Goal: Task Accomplishment & Management: Use online tool/utility

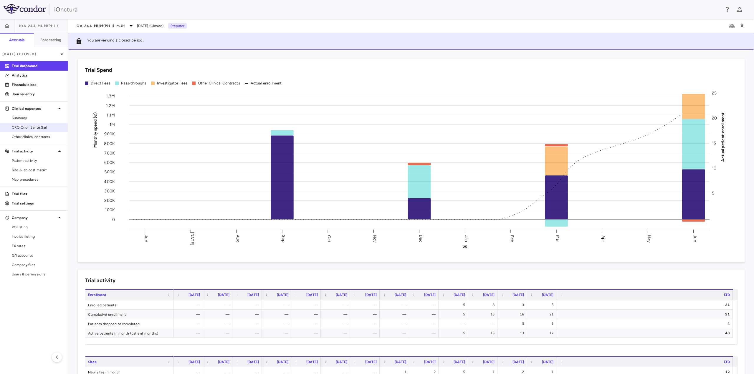
click at [33, 126] on span "CRO Orion Santé Sarl" at bounding box center [37, 127] width 51 height 5
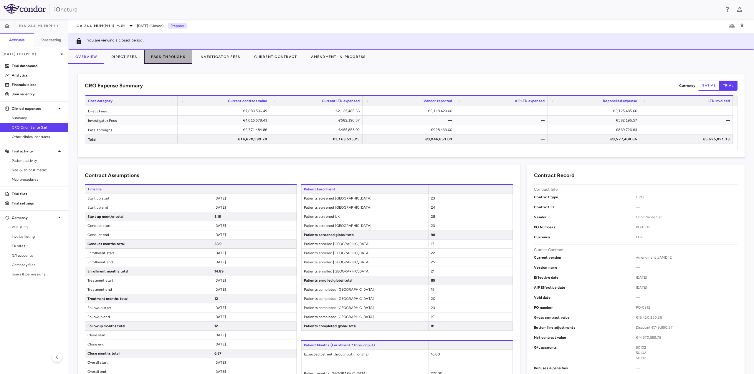
click at [180, 57] on button "Pass-Throughs" at bounding box center [168, 57] width 48 height 14
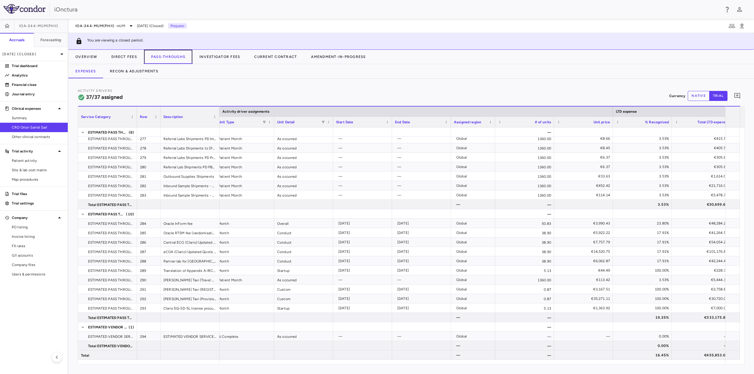
scroll to position [0, 428]
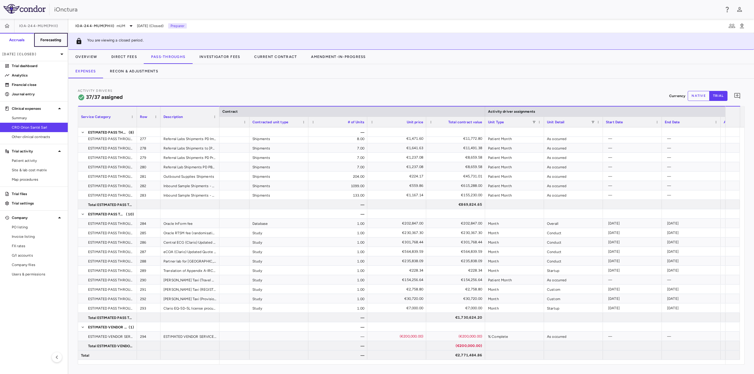
click at [50, 40] on h6 "Forecasting" at bounding box center [50, 39] width 21 height 5
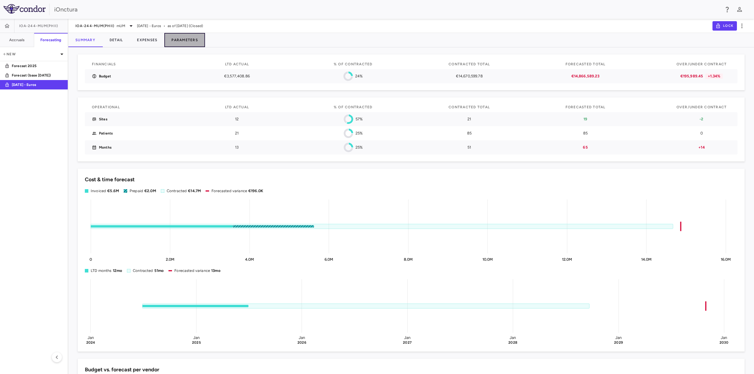
click at [192, 40] on button "Parameters" at bounding box center [184, 40] width 41 height 14
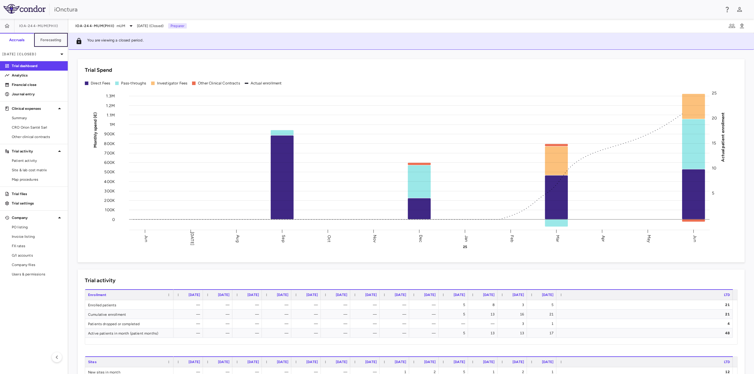
click at [59, 40] on h6 "Forecasting" at bounding box center [50, 39] width 21 height 5
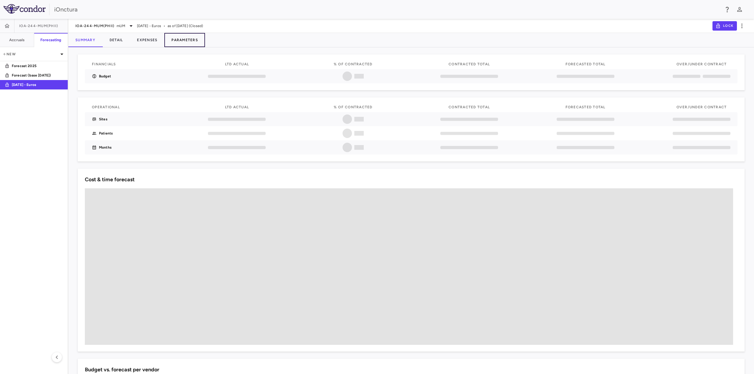
click at [190, 39] on button "Parameters" at bounding box center [184, 40] width 41 height 14
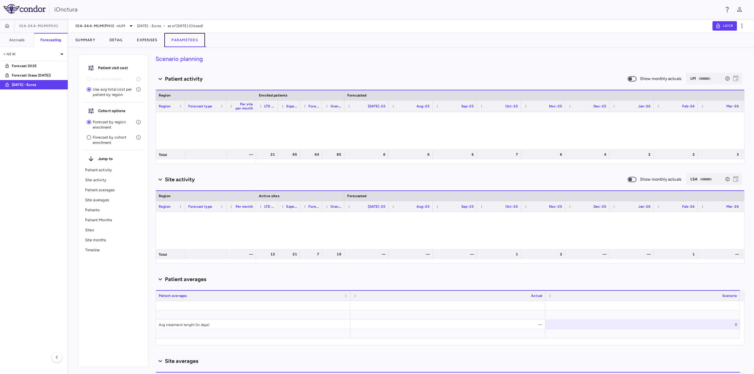
type input "********"
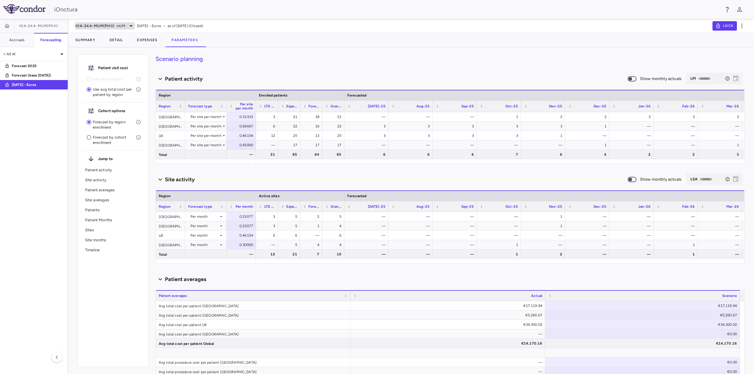
click at [109, 26] on span "IOA-244-mUM(PhII)" at bounding box center [94, 26] width 39 height 5
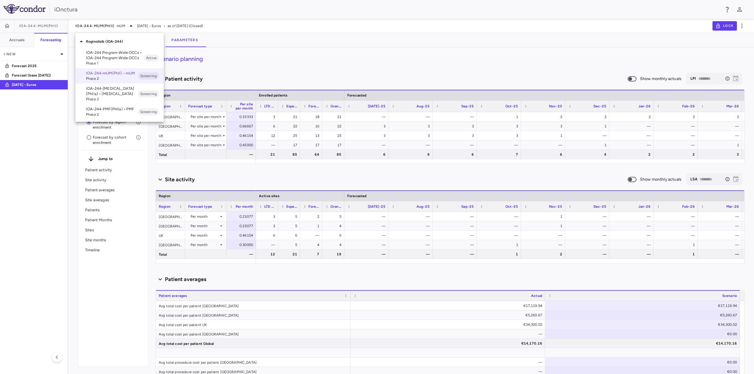
click at [112, 92] on p "IOA-244-[MEDICAL_DATA](PhIIa) • [MEDICAL_DATA]" at bounding box center [112, 91] width 52 height 11
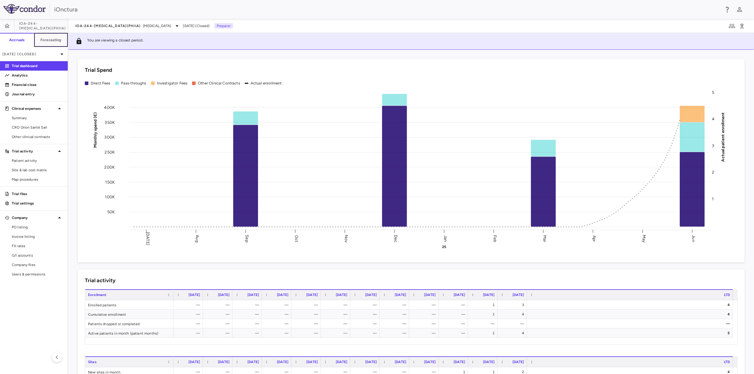
click at [46, 35] on button "Forecasting" at bounding box center [51, 40] width 34 height 14
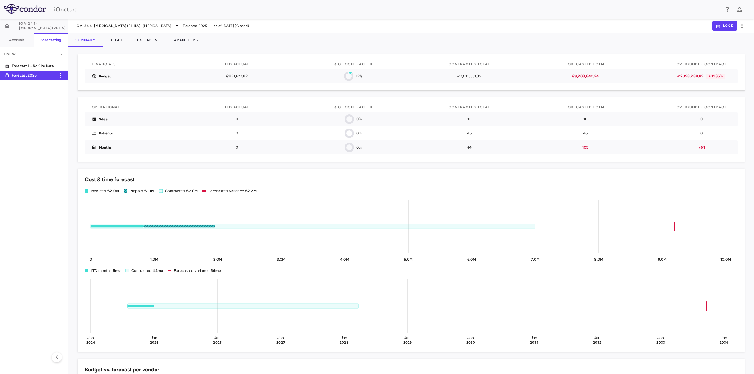
click at [41, 76] on p "Forecast 2025" at bounding box center [34, 75] width 44 height 5
click at [213, 26] on span "as of [DATE] (Closed)" at bounding box center [230, 25] width 35 height 5
click at [744, 24] on icon "button" at bounding box center [741, 25] width 7 height 7
click at [732, 52] on div "Delete" at bounding box center [733, 56] width 26 height 10
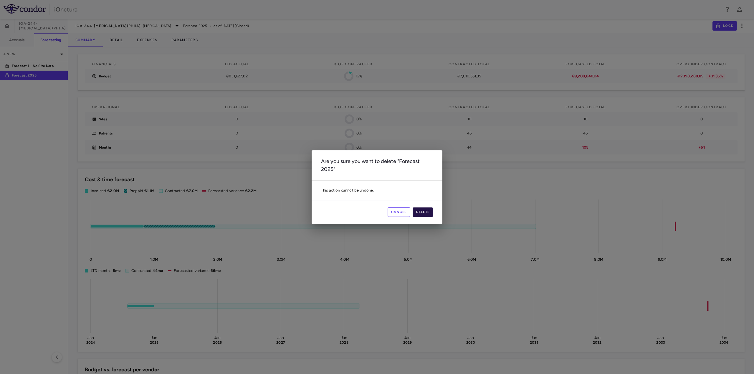
click at [427, 214] on button "Delete" at bounding box center [422, 212] width 21 height 9
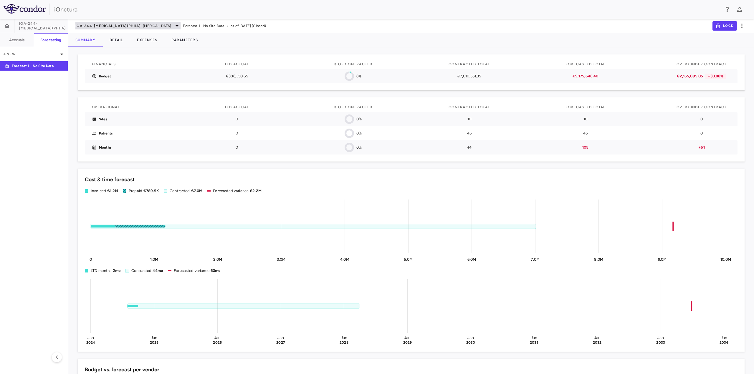
click at [143, 28] on span "[MEDICAL_DATA]" at bounding box center [157, 25] width 28 height 5
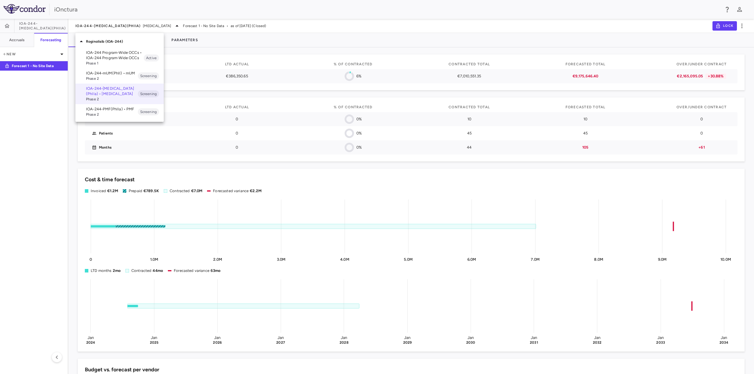
click at [116, 74] on p "IOA-244-mUM(PhII) • mUM" at bounding box center [112, 73] width 52 height 5
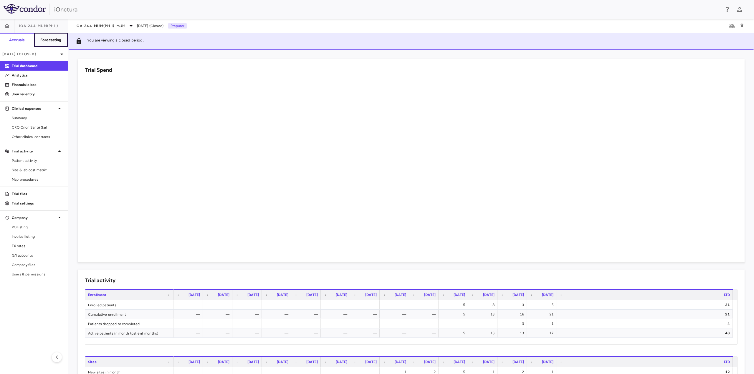
click at [44, 41] on h6 "Forecasting" at bounding box center [50, 39] width 21 height 5
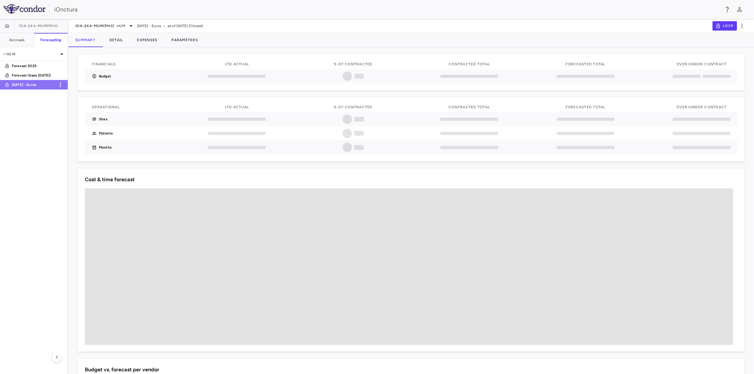
click at [30, 85] on p "[DATE] - Euros" at bounding box center [34, 84] width 44 height 5
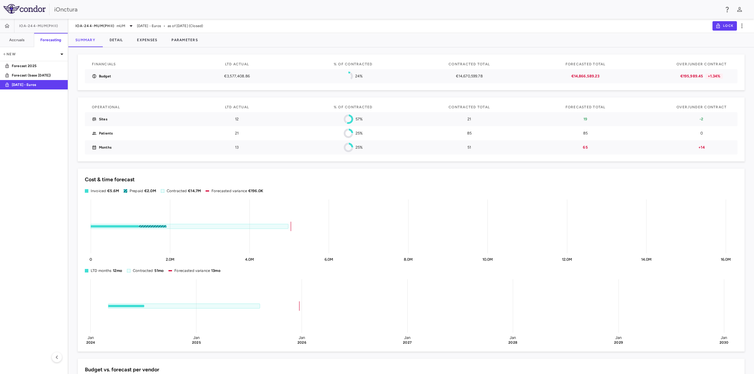
drag, startPoint x: 167, startPoint y: 26, endPoint x: 138, endPoint y: 25, distance: 29.1
click at [138, 25] on div "IOA-244-mUM(PhII) mUM [DATE] - Euros • as of [DATE] (Closed)" at bounding box center [138, 25] width 127 height 7
copy span "[DATE] - Euros"
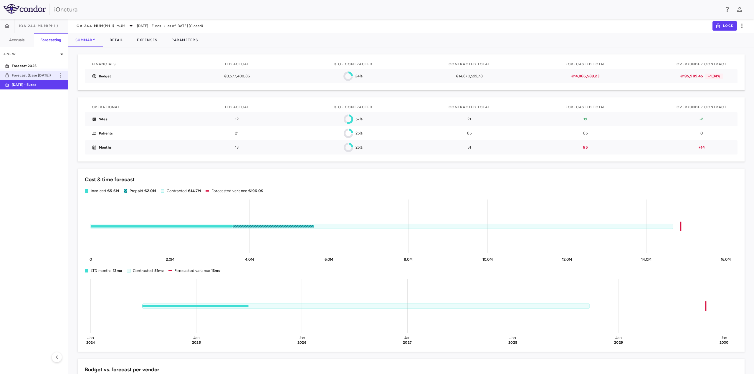
click at [39, 76] on p "Forecast (base [DATE])" at bounding box center [34, 75] width 44 height 5
click at [37, 84] on p "[DATE] - Euros" at bounding box center [34, 84] width 44 height 5
click at [98, 30] on div "IOA-244-mUM(PhII) mUM [DATE] - Euros • as of [DATE] (Closed) Lock" at bounding box center [410, 26] width 685 height 14
click at [100, 27] on span "IOA-244-mUM(PhII)" at bounding box center [94, 26] width 39 height 5
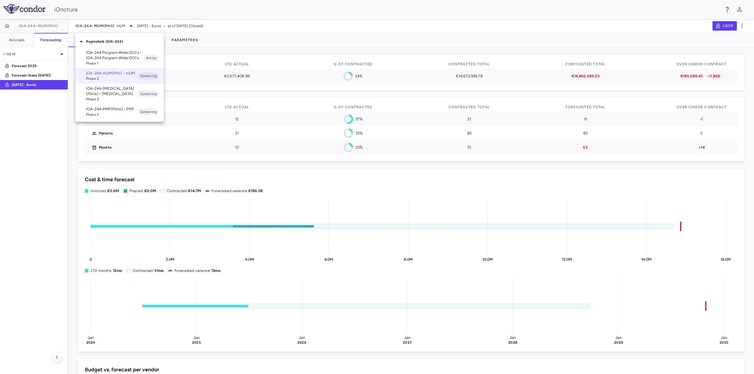
click at [99, 89] on p "IOA-244-[MEDICAL_DATA](PhIIa) • [MEDICAL_DATA]" at bounding box center [112, 91] width 52 height 11
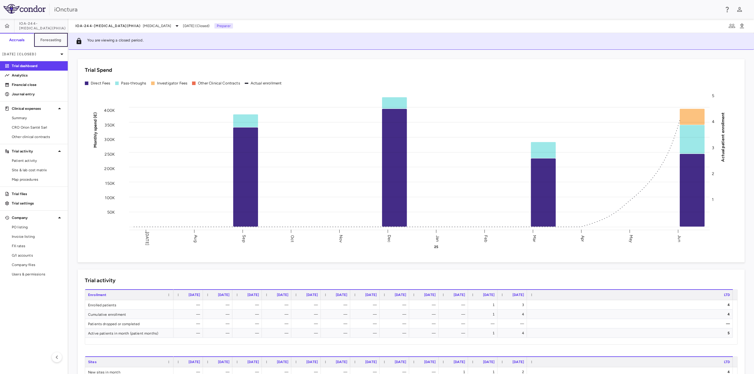
click at [57, 42] on h6 "Forecasting" at bounding box center [50, 39] width 21 height 5
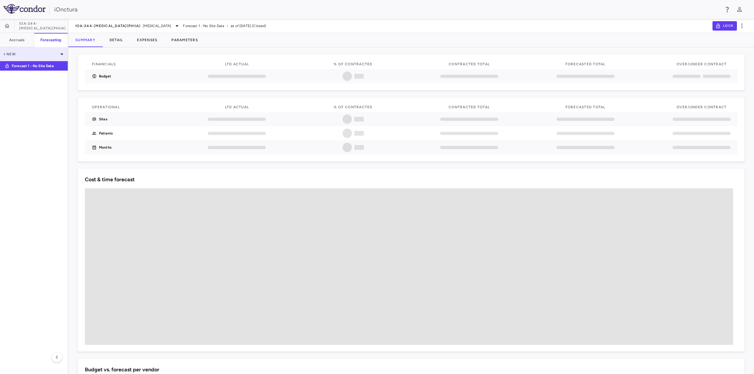
click at [15, 54] on p "New" at bounding box center [30, 54] width 56 height 5
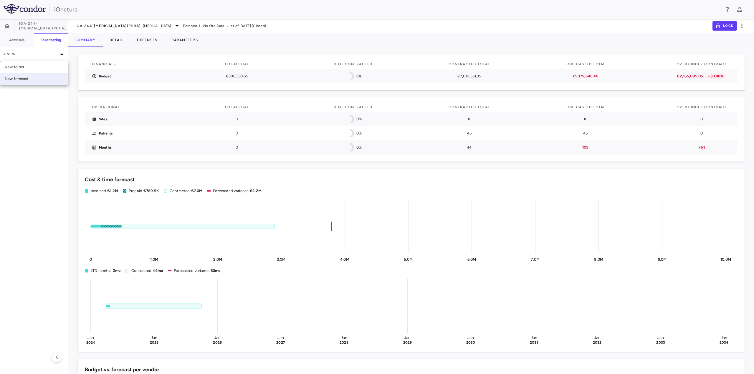
click at [17, 78] on div "New forecast" at bounding box center [17, 78] width 24 height 5
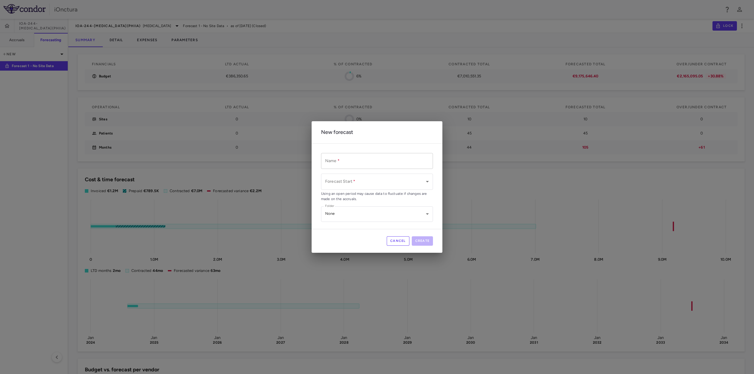
click at [344, 160] on input "Name   *" at bounding box center [377, 161] width 112 height 16
paste input "**********"
type input "**********"
click at [353, 179] on body "Skip to sidebar Skip to main content iOnctura IOA-244-[MEDICAL_DATA](PhIIa) Acc…" at bounding box center [377, 187] width 754 height 374
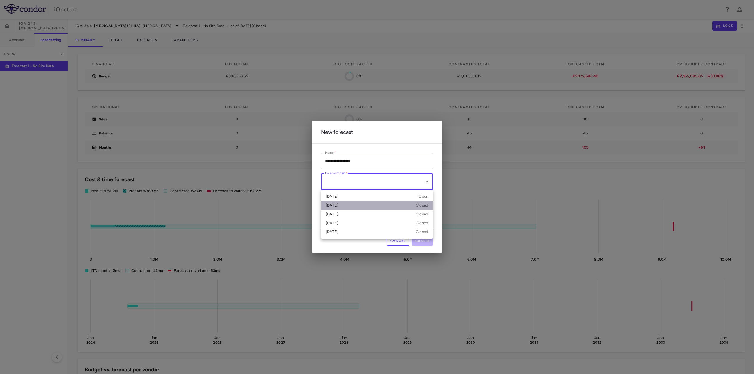
click at [348, 204] on div "[DATE] Closed" at bounding box center [377, 205] width 102 height 5
type input "**********"
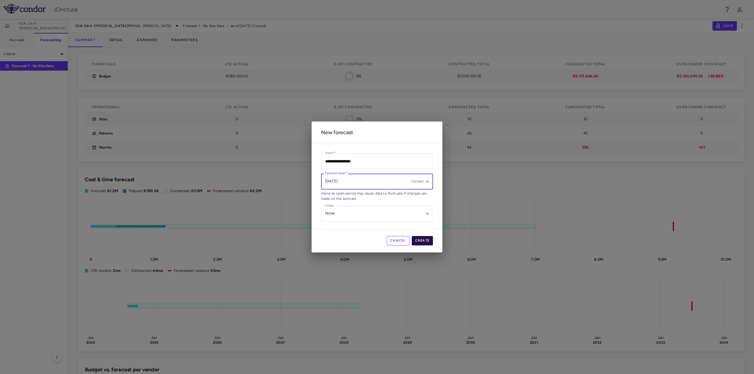
click at [420, 240] on button "Create" at bounding box center [422, 240] width 21 height 9
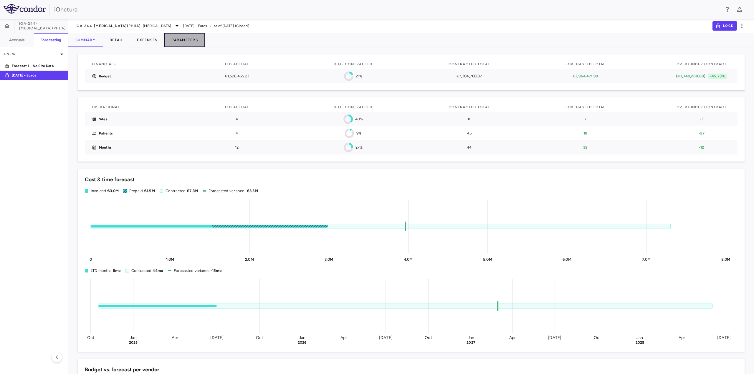
click at [183, 41] on button "Parameters" at bounding box center [184, 40] width 41 height 14
